Goal: Transaction & Acquisition: Purchase product/service

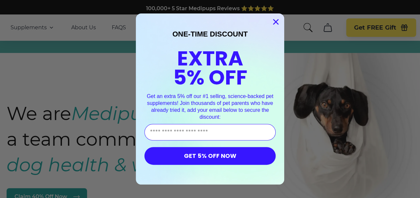
click at [272, 20] on circle "Close dialog" at bounding box center [275, 21] width 11 height 11
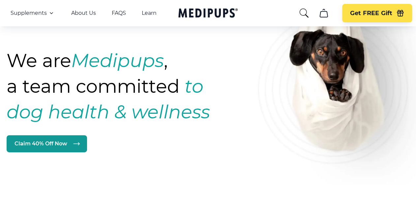
scroll to position [56, 0]
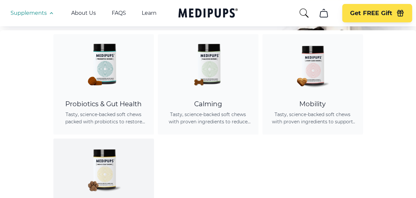
click at [100, 171] on img at bounding box center [103, 168] width 59 height 59
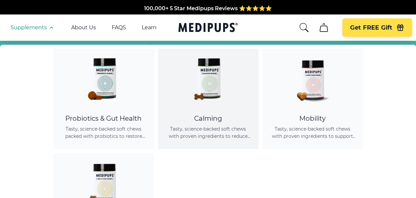
click at [199, 93] on img at bounding box center [207, 78] width 59 height 59
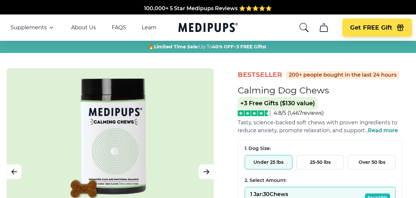
click at [327, 162] on button "25-50 lbs" at bounding box center [320, 162] width 48 height 14
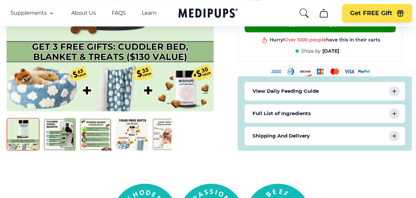
scroll to position [355, 0]
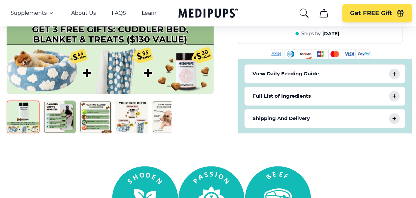
click at [26, 114] on img at bounding box center [23, 116] width 33 height 33
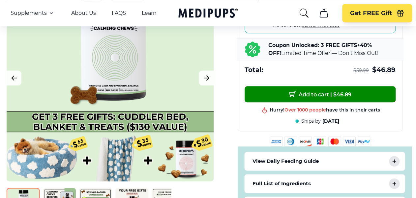
scroll to position [281, 0]
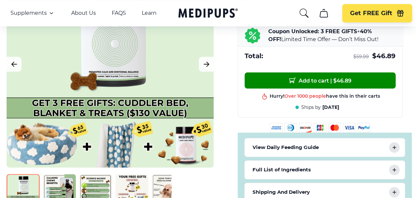
click at [55, 179] on img at bounding box center [59, 190] width 33 height 33
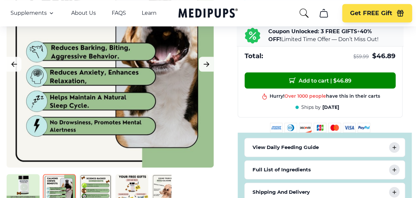
click at [88, 188] on img at bounding box center [95, 190] width 33 height 33
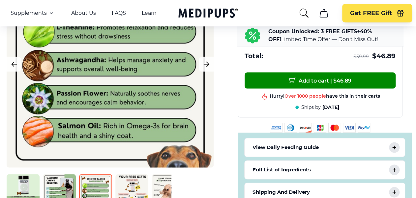
click at [125, 190] on img at bounding box center [131, 190] width 33 height 33
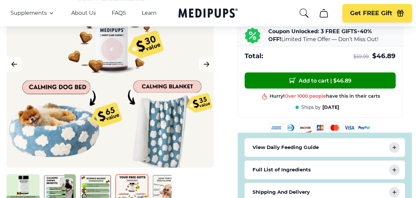
click at [160, 180] on img at bounding box center [168, 190] width 33 height 33
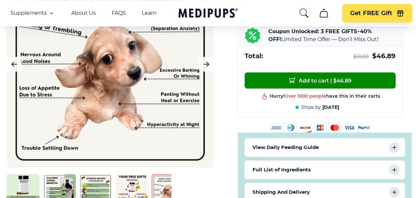
click at [397, 144] on icon at bounding box center [394, 148] width 8 height 8
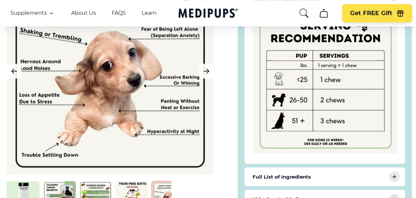
scroll to position [449, 0]
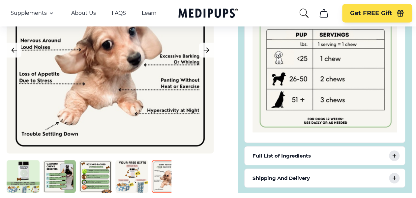
click at [394, 154] on icon at bounding box center [393, 155] width 3 height 3
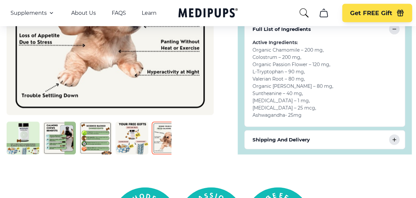
scroll to position [621, 0]
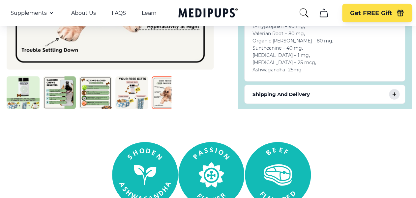
click at [391, 92] on icon at bounding box center [394, 95] width 8 height 8
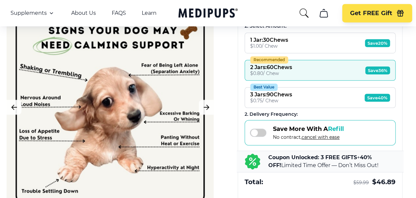
scroll to position [133, 0]
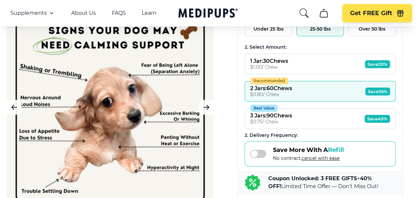
click at [371, 91] on span "Save 36%" at bounding box center [377, 92] width 25 height 8
click at [362, 88] on button "Recommended 2 Jars : 60 Chews $ 0.80 / Chew Save 36%" at bounding box center [319, 91] width 151 height 21
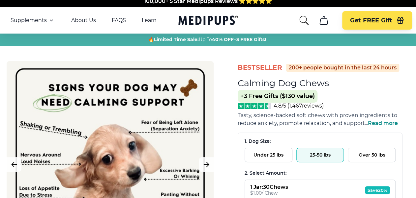
scroll to position [0, 0]
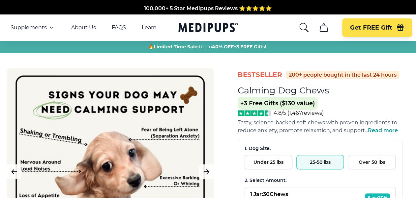
click at [332, 162] on button "25-50 lbs" at bounding box center [320, 162] width 48 height 14
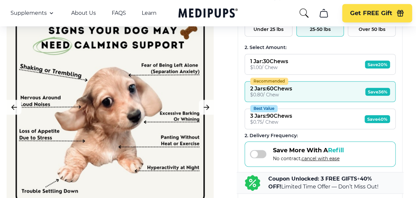
scroll to position [137, 0]
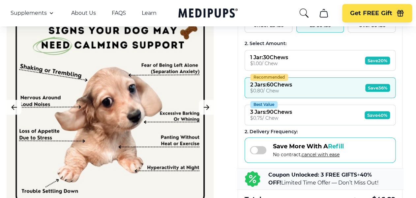
click at [372, 87] on span "Save 36%" at bounding box center [377, 88] width 25 height 8
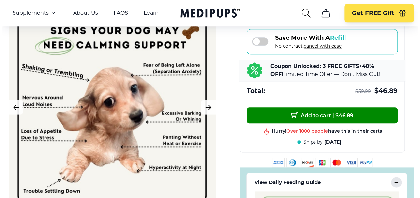
scroll to position [270, 0]
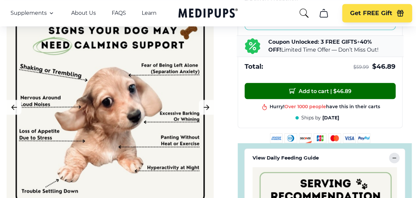
click at [314, 88] on span "Add to cart | $ 46.89" at bounding box center [320, 91] width 62 height 7
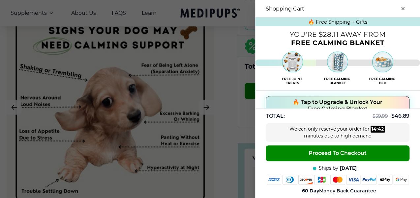
click at [329, 56] on img at bounding box center [337, 66] width 148 height 34
click at [353, 101] on span "🔥 Tap to Upgrade & Unlock Your Free Calming Blanket" at bounding box center [338, 105] width 90 height 13
click at [293, 102] on span "🔥 Tap to Upgrade & Unlock Your Free Calming Dog Bed 🛌" at bounding box center [338, 105] width 90 height 13
